Goal: Task Accomplishment & Management: Manage account settings

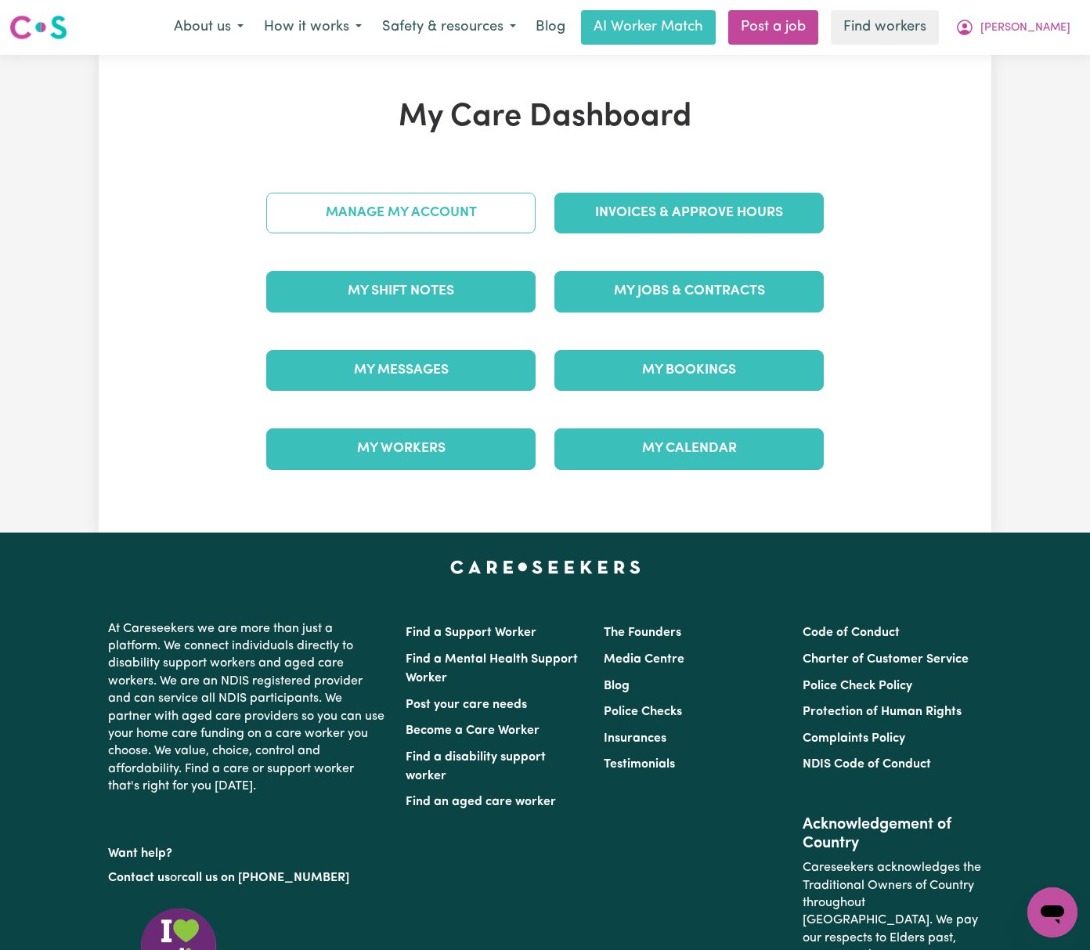
click at [506, 224] on link "Manage My Account" at bounding box center [400, 213] width 269 height 41
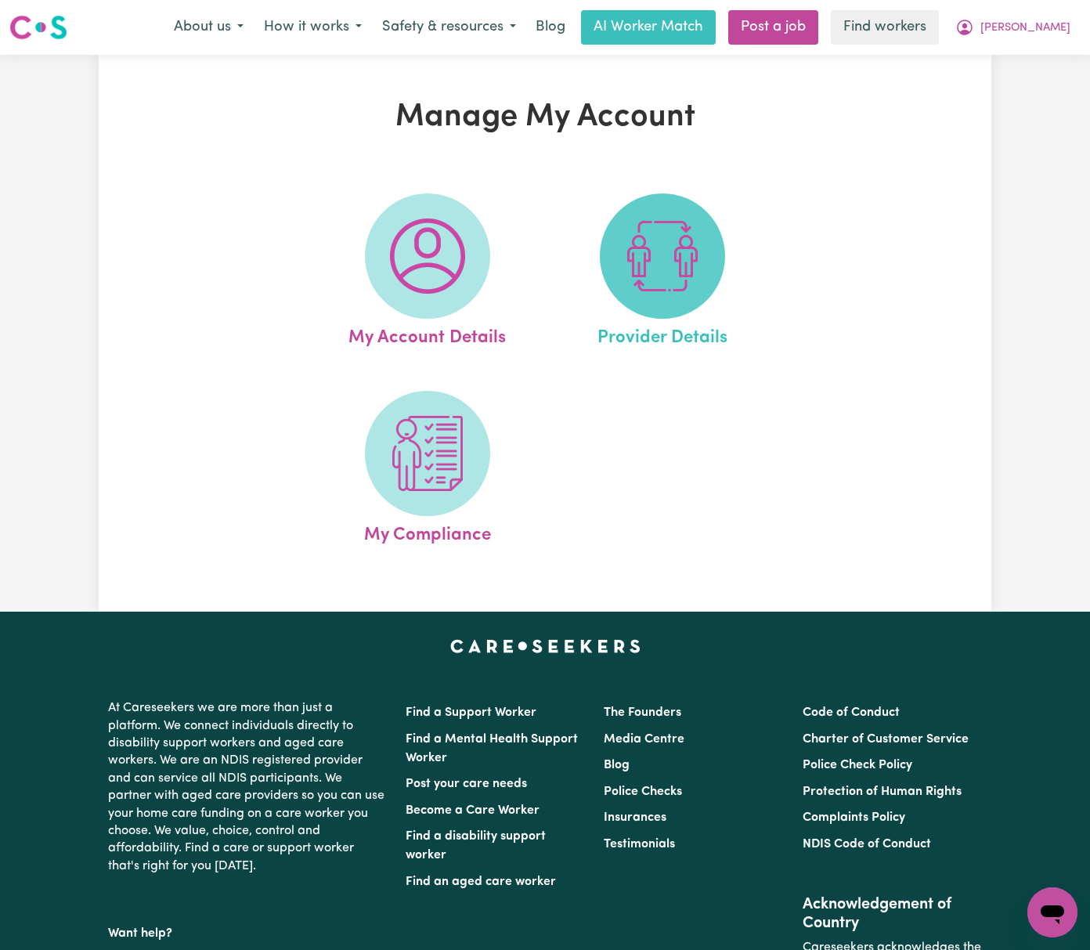
click at [670, 243] on img at bounding box center [662, 255] width 75 height 75
select select "NDIS_FUNDING_PLAN_MANAGED"
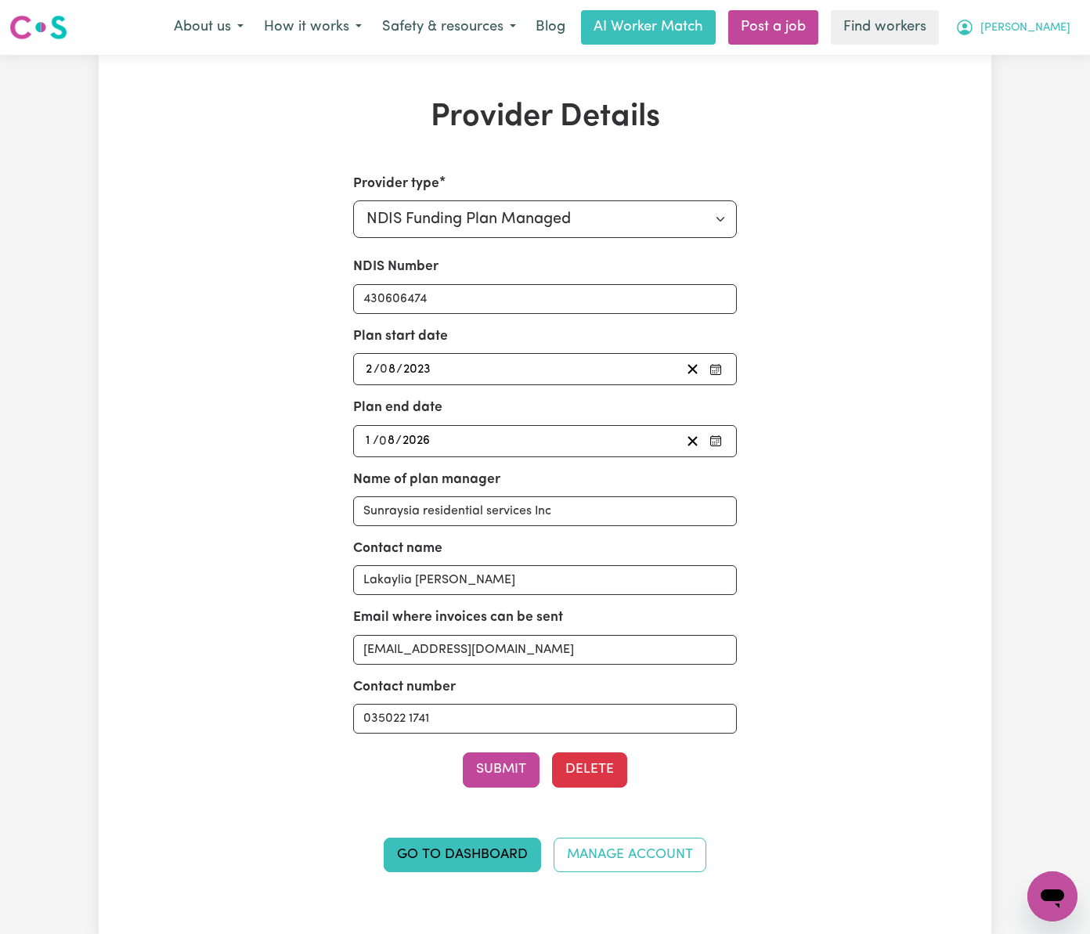
click at [1036, 19] on button "[PERSON_NAME]" at bounding box center [1012, 27] width 135 height 33
click at [1053, 92] on link "Logout" at bounding box center [1018, 90] width 124 height 30
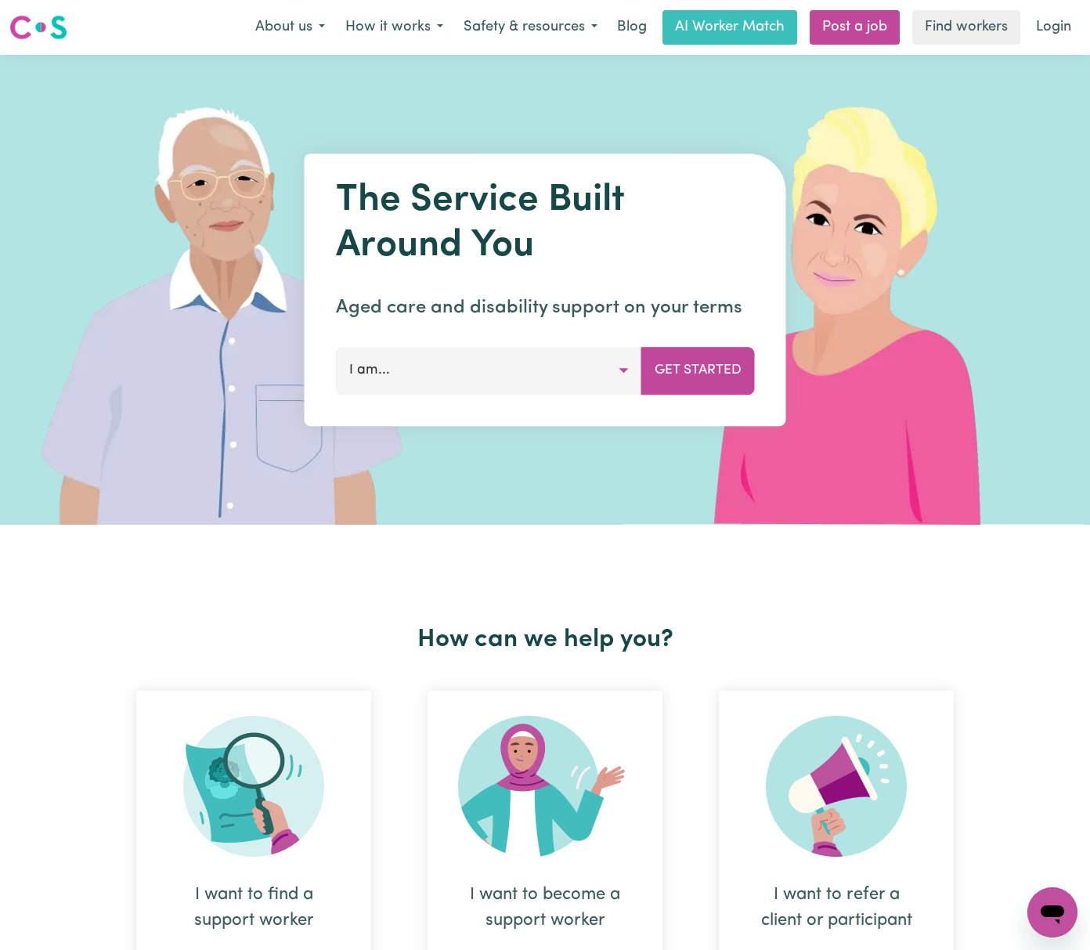
drag, startPoint x: 1053, startPoint y: 92, endPoint x: 1068, endPoint y: 39, distance: 55.3
click at [1068, 39] on link "Login" at bounding box center [1053, 27] width 54 height 34
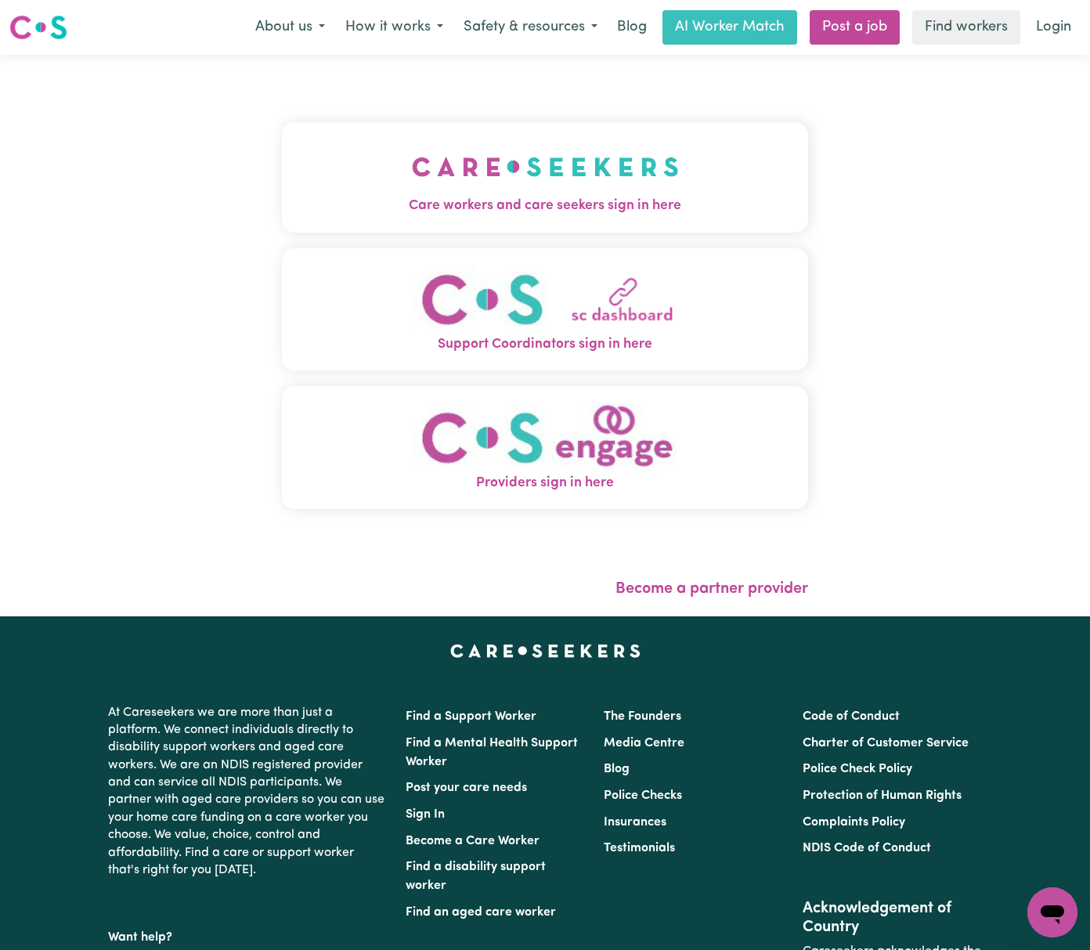
click at [418, 191] on img "Care workers and care seekers sign in here" at bounding box center [545, 167] width 267 height 58
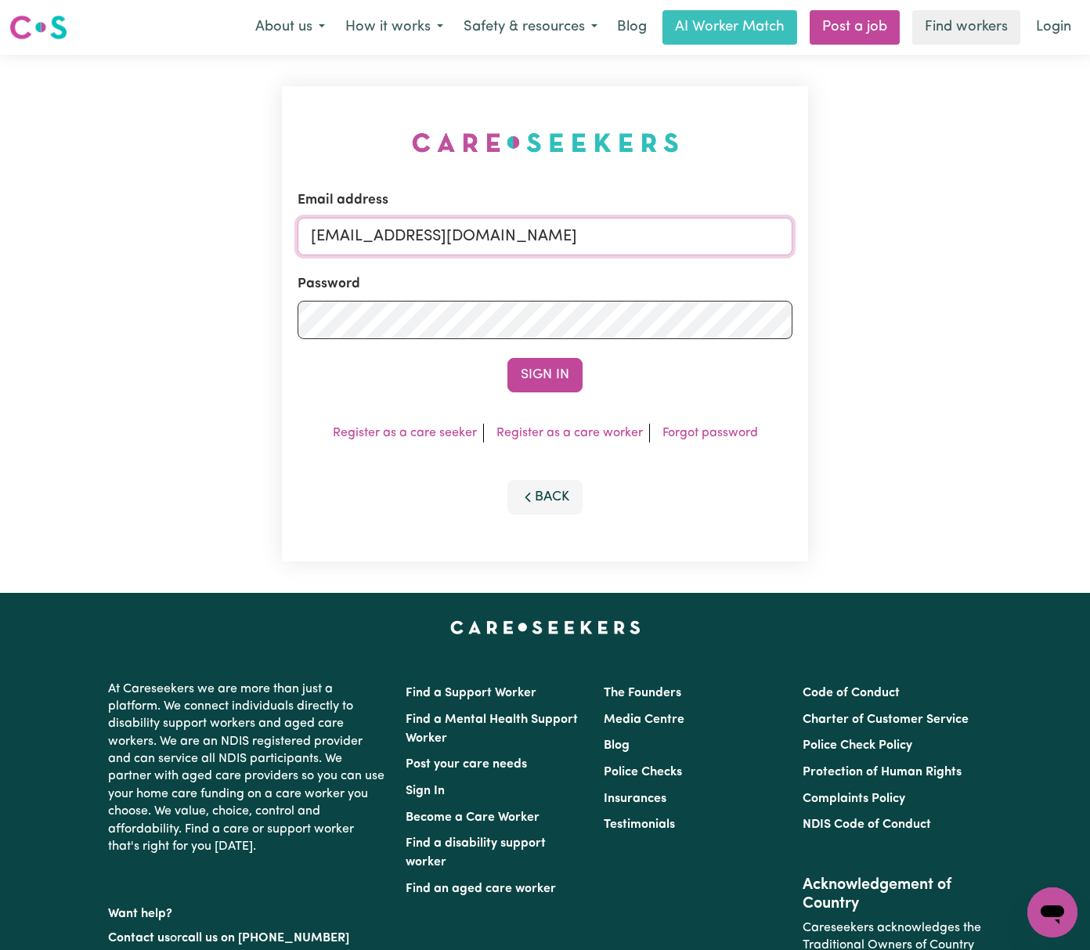
drag, startPoint x: 391, startPoint y: 236, endPoint x: 972, endPoint y: 239, distance: 580.9
click at [972, 239] on div "Email address [EMAIL_ADDRESS][DOMAIN_NAME] Password Sign In Register as a care …" at bounding box center [545, 324] width 1090 height 538
paste input "giovanna_condello_238"
type input "[EMAIL_ADDRESS][DOMAIN_NAME]"
click at [507, 358] on button "Sign In" at bounding box center [544, 375] width 75 height 34
